Goal: Obtain resource: Download file/media

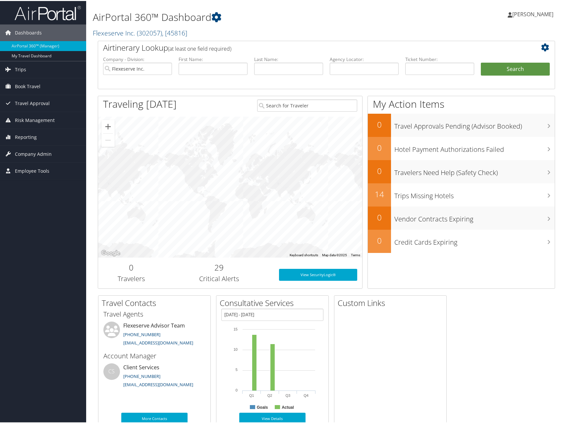
click at [368, 25] on div "AirPortal 360™ Dashboard Flexeserve Inc. ( 302057 ) , [ 45816 ] Flexeserve Inc.…" at bounding box center [249, 20] width 312 height 34
click at [33, 82] on span "Book Travel" at bounding box center [28, 85] width 26 height 17
click at [50, 66] on link "Trips" at bounding box center [43, 68] width 86 height 17
click at [32, 83] on span "Book Travel" at bounding box center [28, 85] width 26 height 17
click at [34, 69] on link "Trips" at bounding box center [43, 68] width 86 height 17
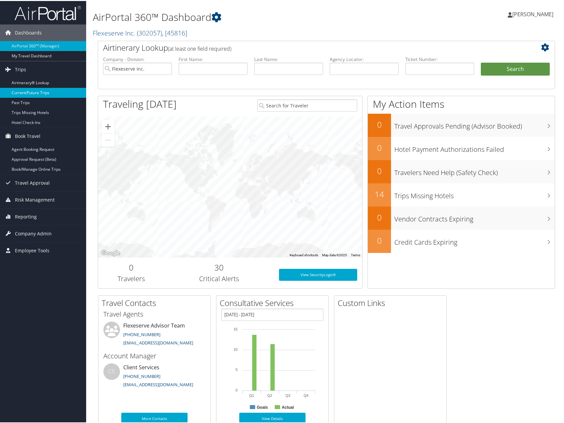
click at [28, 91] on link "Current/Future Trips" at bounding box center [43, 92] width 86 height 10
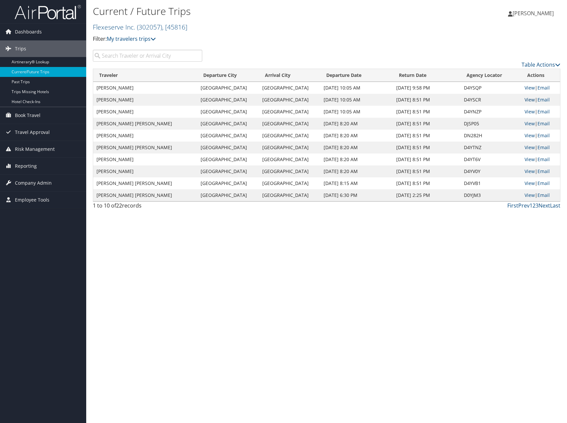
click at [528, 100] on link "View" at bounding box center [529, 99] width 10 height 6
click at [529, 159] on link "View" at bounding box center [529, 159] width 10 height 6
click at [530, 87] on link "View" at bounding box center [529, 88] width 10 height 6
click at [528, 100] on link "View" at bounding box center [529, 99] width 10 height 6
click at [525, 112] on link "View" at bounding box center [529, 111] width 10 height 6
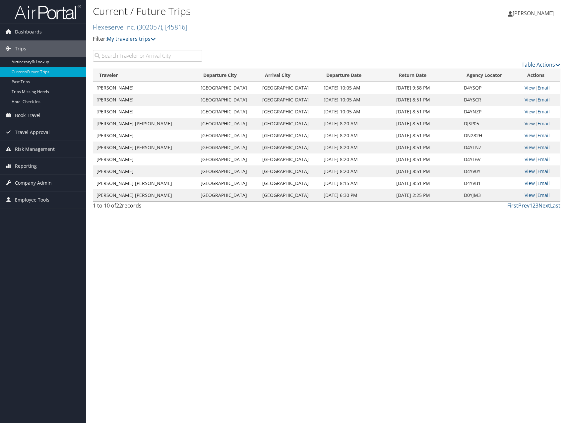
click at [529, 125] on link "View" at bounding box center [529, 123] width 10 height 6
click at [529, 136] on link "View" at bounding box center [529, 135] width 10 height 6
click at [532, 146] on link "View" at bounding box center [529, 147] width 10 height 6
click at [522, 159] on td "View | Email" at bounding box center [540, 159] width 39 height 12
click at [524, 159] on link "View" at bounding box center [529, 159] width 10 height 6
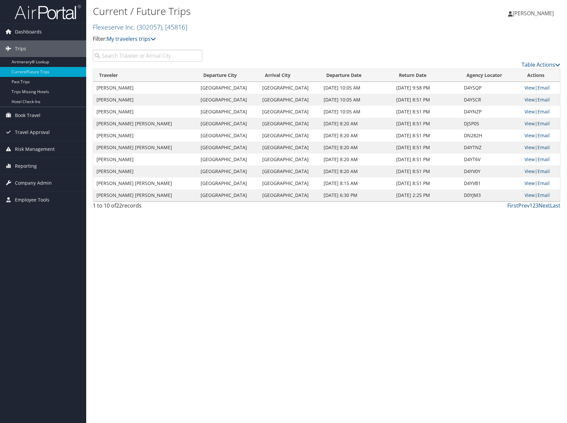
click at [527, 182] on link "View" at bounding box center [529, 183] width 10 height 6
click at [525, 88] on link "View" at bounding box center [529, 88] width 10 height 6
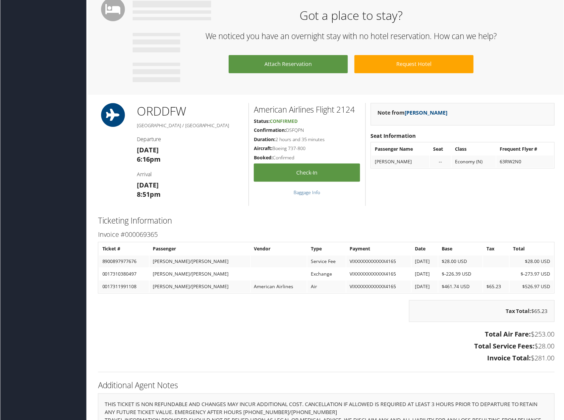
scroll to position [399, 0]
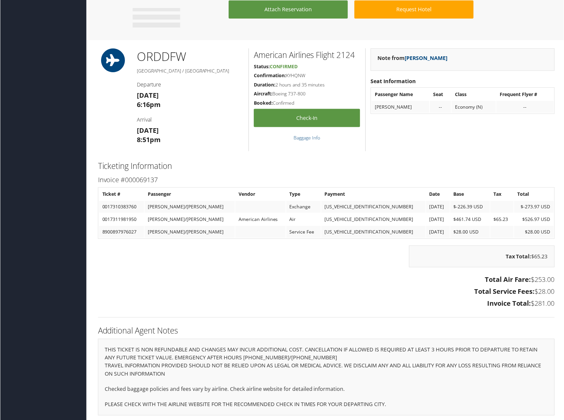
scroll to position [399, 0]
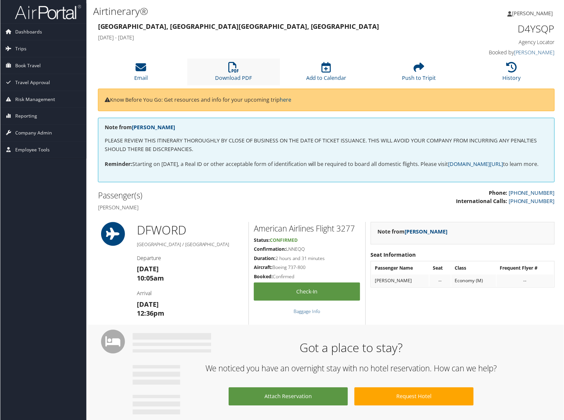
click at [244, 64] on li "Download PDF" at bounding box center [233, 72] width 93 height 27
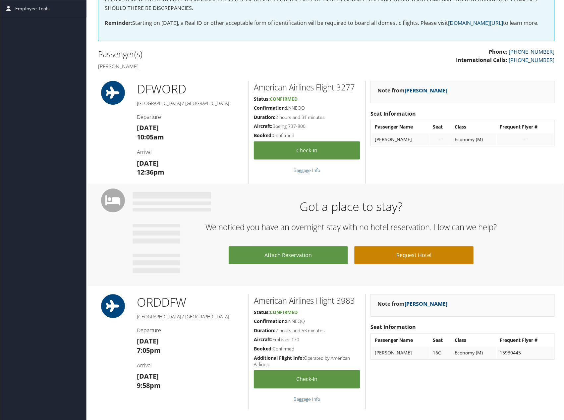
scroll to position [99, 0]
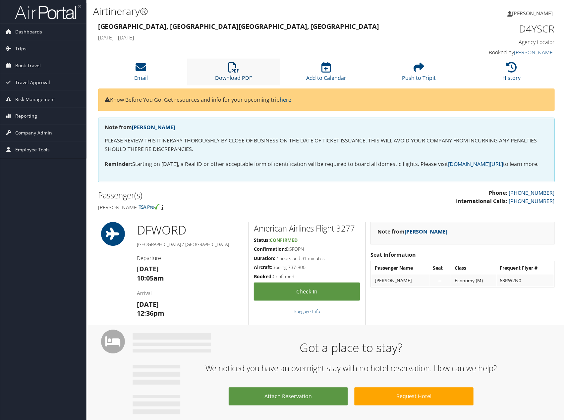
click at [242, 78] on link "Download PDF" at bounding box center [233, 74] width 37 height 16
click at [232, 69] on icon at bounding box center [233, 67] width 11 height 11
click at [243, 68] on li "Download PDF" at bounding box center [233, 72] width 93 height 27
click at [243, 79] on link "Download PDF" at bounding box center [233, 74] width 37 height 16
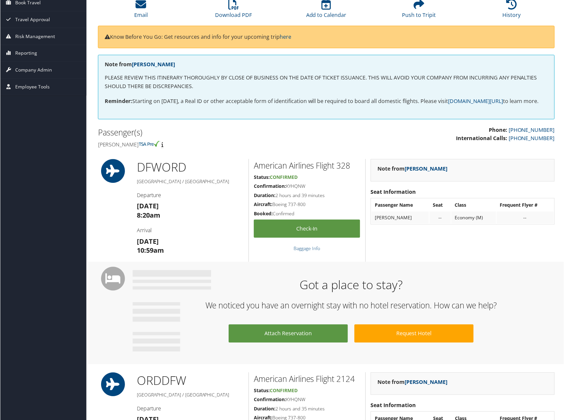
scroll to position [166, 0]
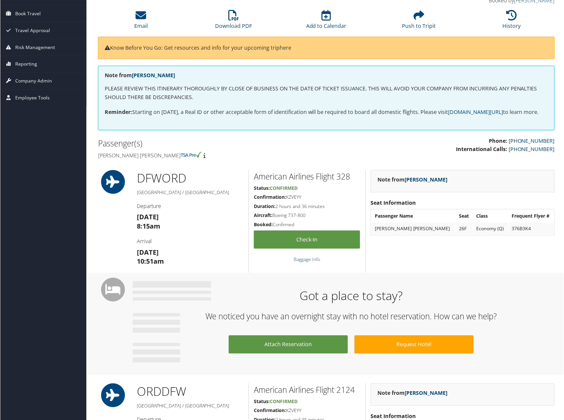
scroll to position [33, 0]
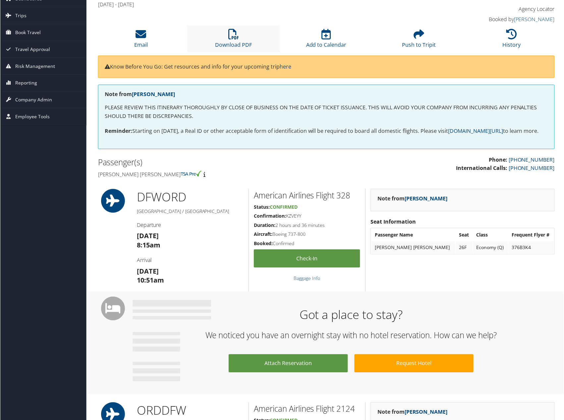
click at [227, 35] on li "Download PDF" at bounding box center [233, 39] width 93 height 27
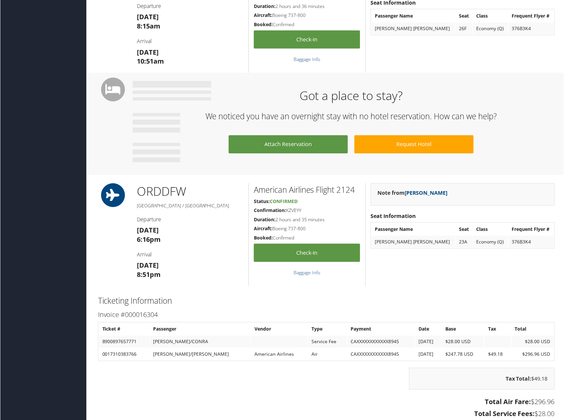
scroll to position [265, 0]
